Goal: Transaction & Acquisition: Subscribe to service/newsletter

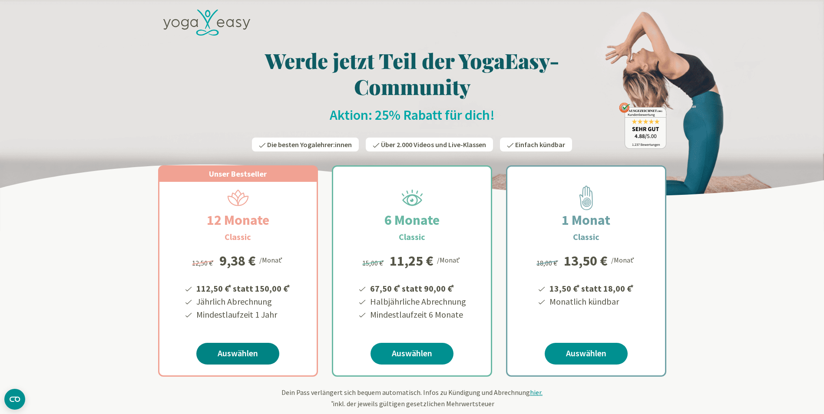
click at [242, 362] on link "Auswählen" at bounding box center [237, 354] width 83 height 22
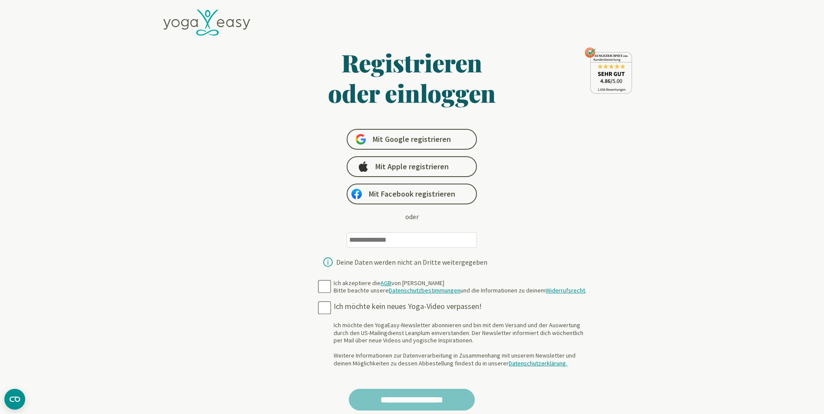
type input "**********"
click at [307, 286] on form "**********" at bounding box center [412, 287] width 336 height 480
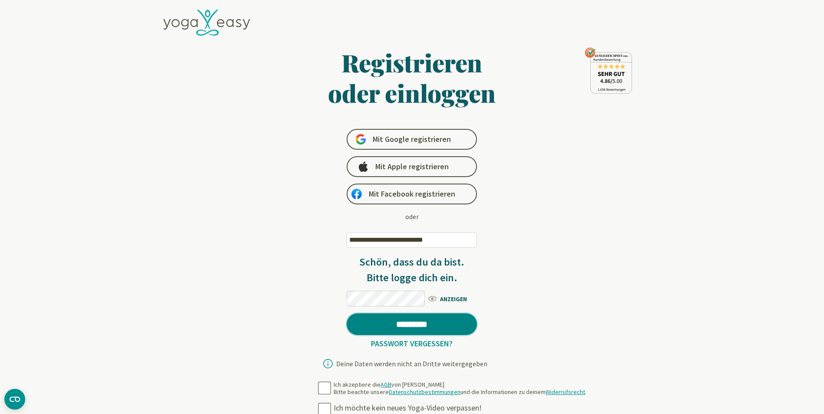
click at [456, 322] on input "*********" at bounding box center [412, 325] width 130 height 22
